Goal: Connect with others: Connect with others

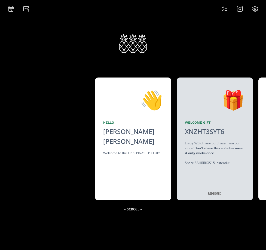
click at [240, 7] on icon at bounding box center [240, 8] width 7 height 7
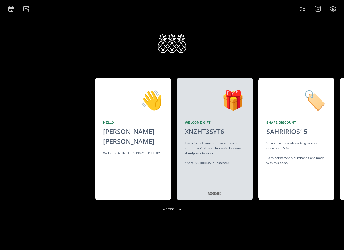
click at [266, 168] on div "👋 Hello [PERSON_NAME] [PERSON_NAME] Welcome to the TRES PINAS TP CLUB! 🎁 Welcom…" at bounding box center [172, 139] width 344 height 128
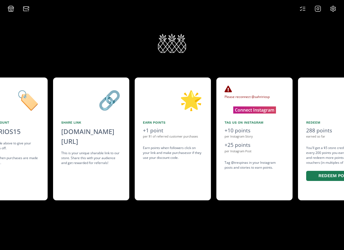
scroll to position [0, 327]
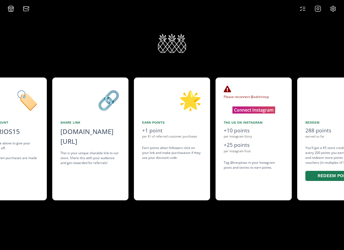
click at [266, 119] on div "Please reconnect @sahririosp Your Instagram can get disconnected if it's been o…" at bounding box center [254, 138] width 76 height 123
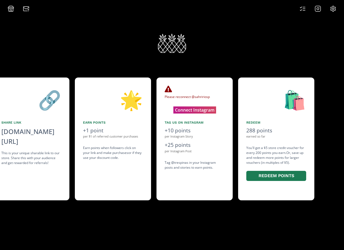
scroll to position [0, 409]
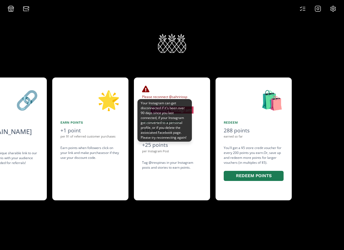
click at [172, 109] on div "Your Instagram can get disconnected if it's been over 90 days since you last co…" at bounding box center [165, 120] width 54 height 43
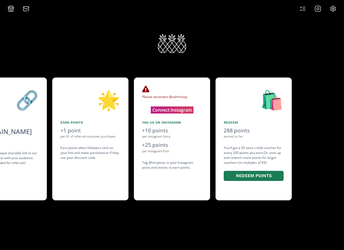
click at [174, 84] on div "Please reconnect @sahririosp Your Instagram can get disconnected if it's been o…" at bounding box center [172, 138] width 76 height 123
click at [189, 113] on div "Please reconnect @sahririosp Your Instagram can get disconnected if it's been o…" at bounding box center [172, 138] width 76 height 123
click at [190, 110] on button "Connect Instagram" at bounding box center [172, 109] width 51 height 8
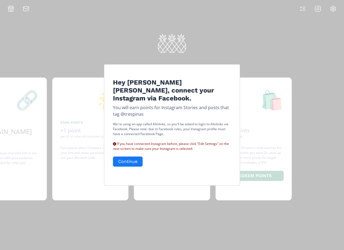
click at [266, 5] on div "Hey [PERSON_NAME] [PERSON_NAME], connect your Instagram via Facebook. You will …" at bounding box center [172, 125] width 344 height 250
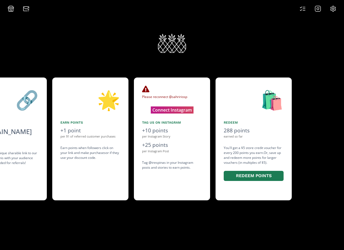
click at [266, 6] on div at bounding box center [318, 8] width 44 height 7
click at [266, 7] on icon at bounding box center [333, 8] width 7 height 7
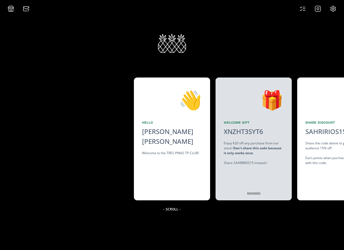
click at [320, 8] on icon at bounding box center [318, 8] width 7 height 7
click at [301, 116] on div "🏷️ Share Discount SAHRIRIOS15 click to copy Share the code above to give your a…" at bounding box center [336, 138] width 76 height 123
click at [317, 109] on div "🏷️" at bounding box center [336, 100] width 60 height 28
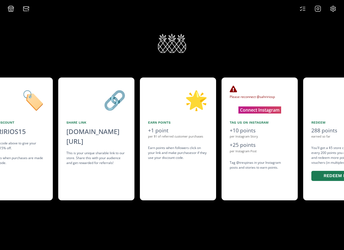
scroll to position [0, 327]
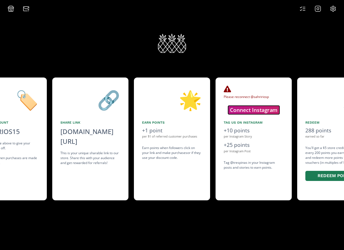
click at [268, 112] on button "Connect Instagram" at bounding box center [253, 109] width 51 height 8
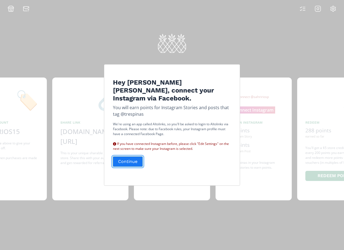
click at [126, 164] on button "Continue" at bounding box center [127, 162] width 31 height 12
